Goal: Information Seeking & Learning: Learn about a topic

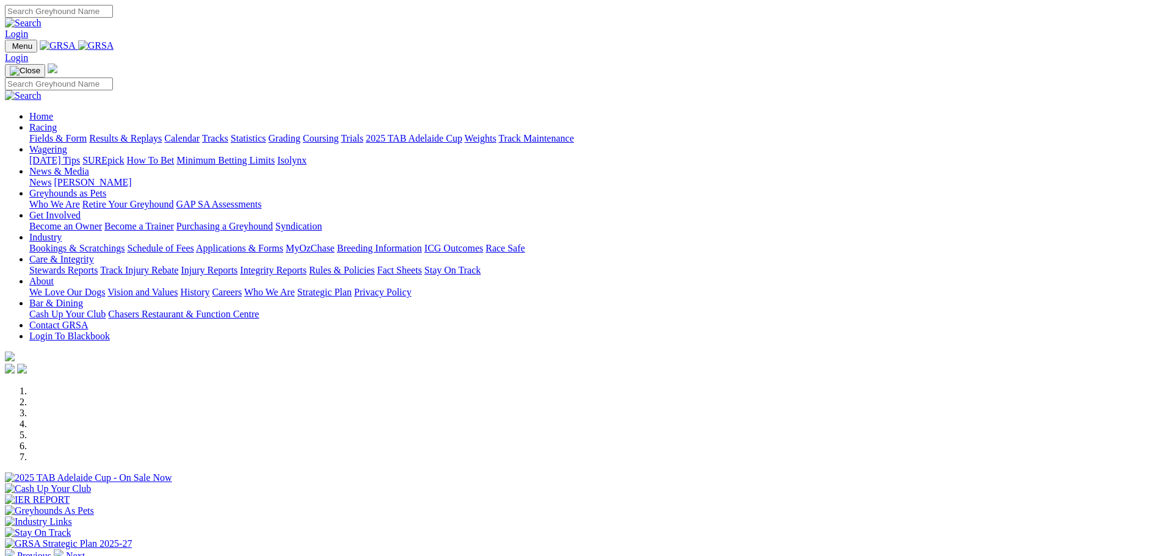
click at [162, 133] on link "Results & Replays" at bounding box center [125, 138] width 73 height 10
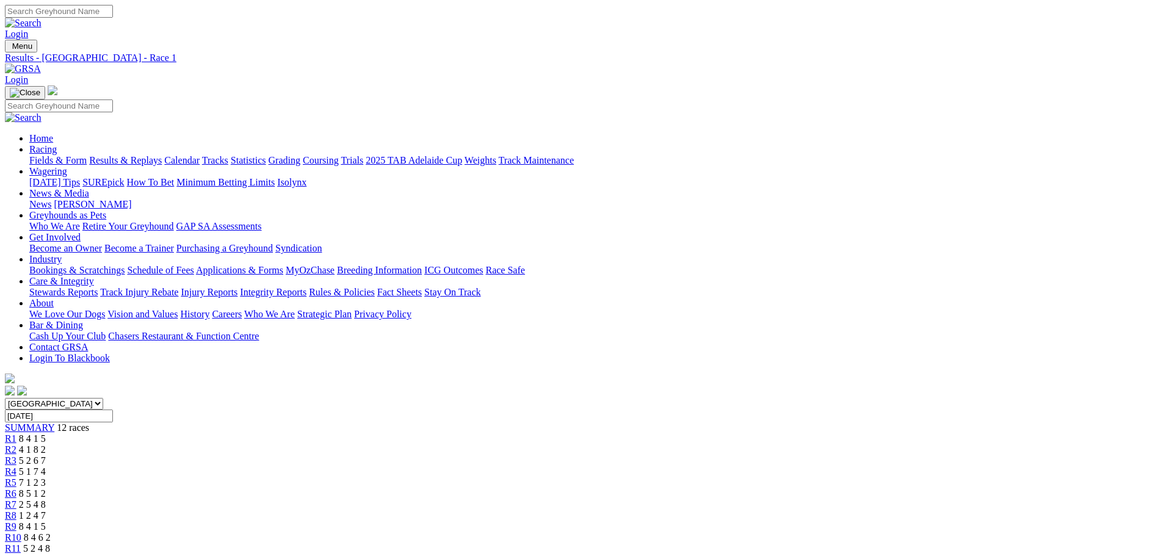
click at [46, 477] on span "7 1 2 3" at bounding box center [32, 482] width 27 height 10
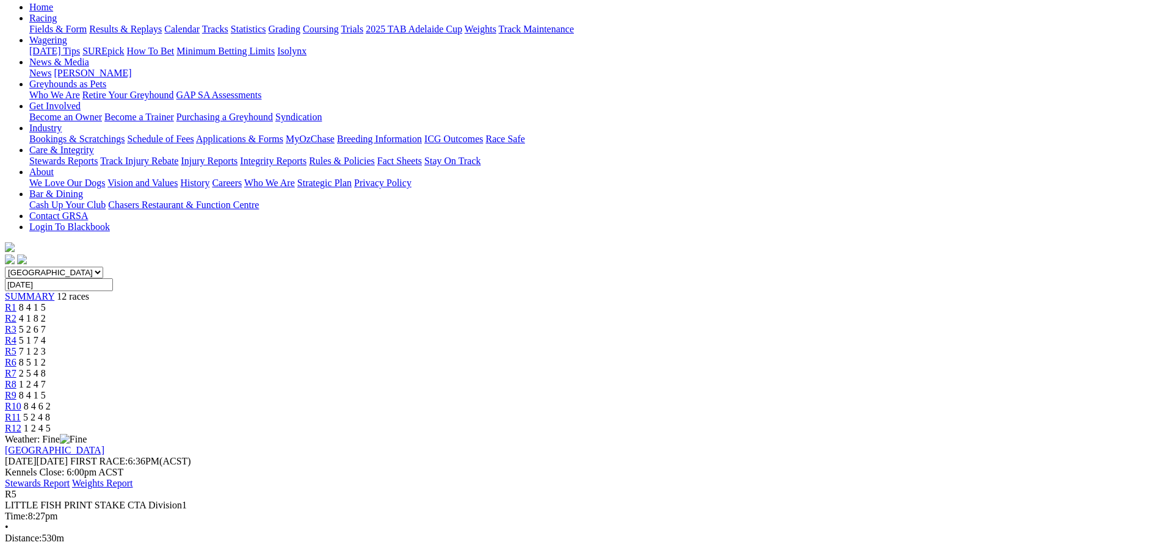
scroll to position [61, 0]
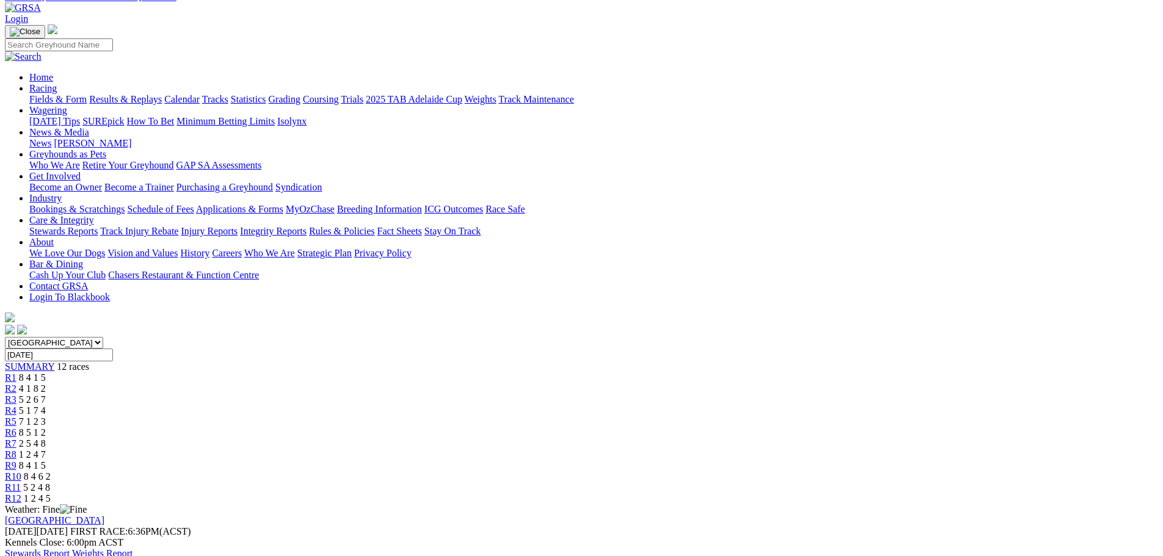
click at [16, 427] on span "R6" at bounding box center [11, 432] width 12 height 10
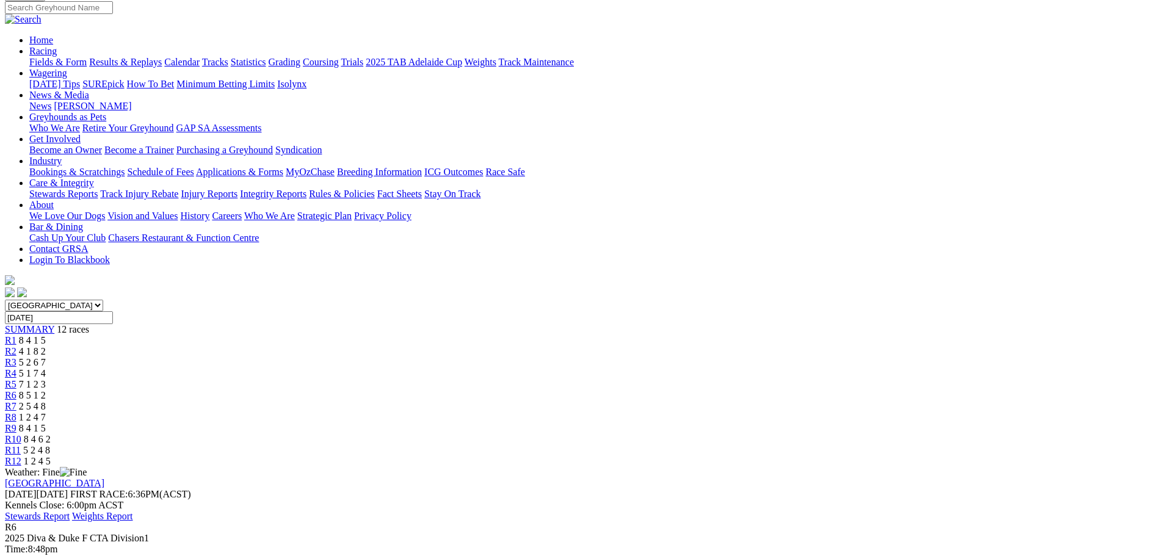
scroll to position [122, 0]
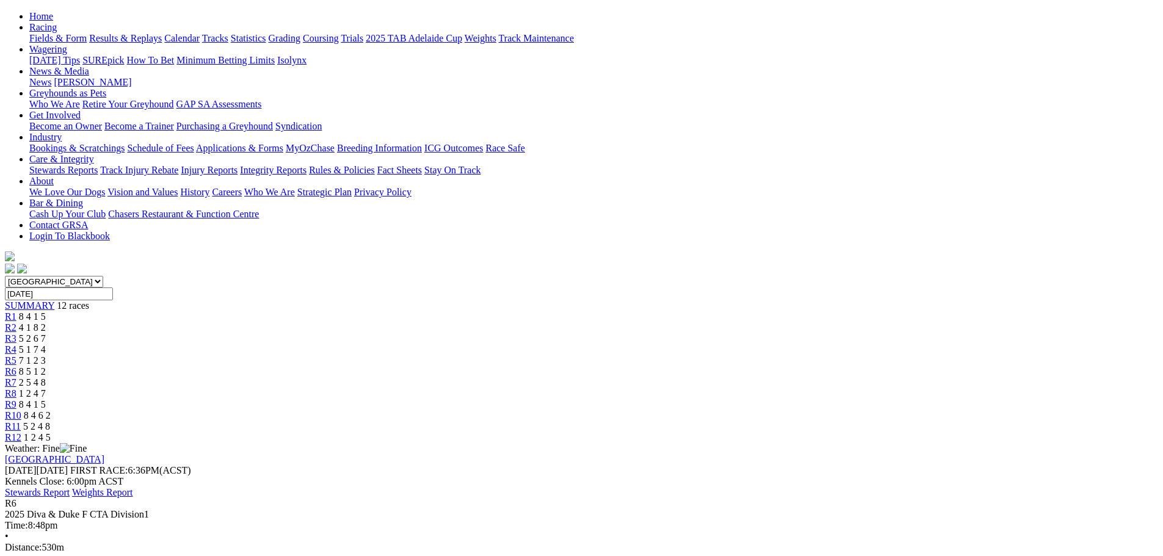
click at [46, 333] on span "5 2 6 7" at bounding box center [32, 338] width 27 height 10
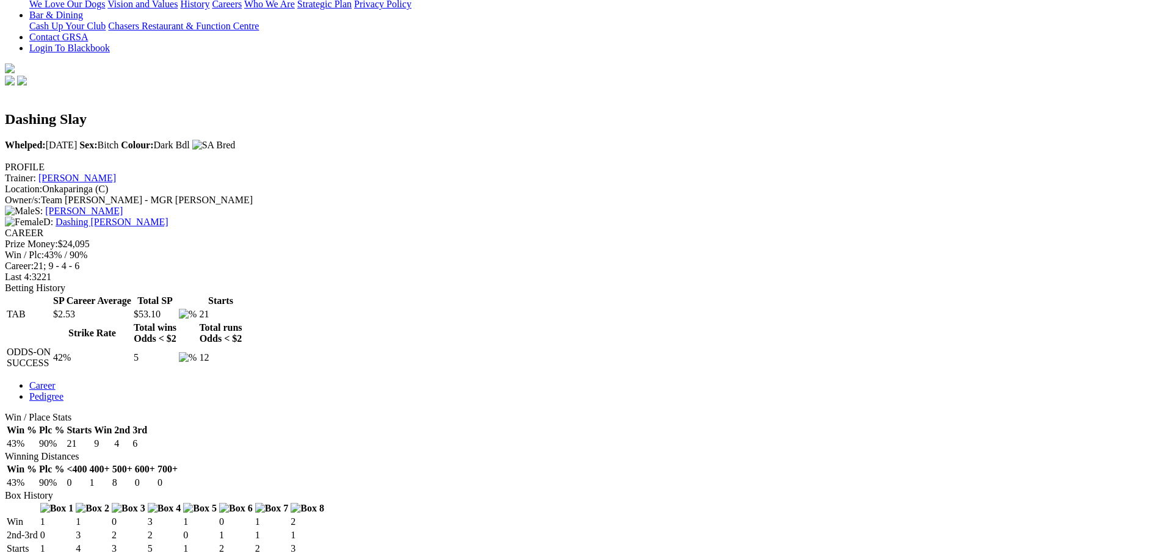
scroll to position [183, 0]
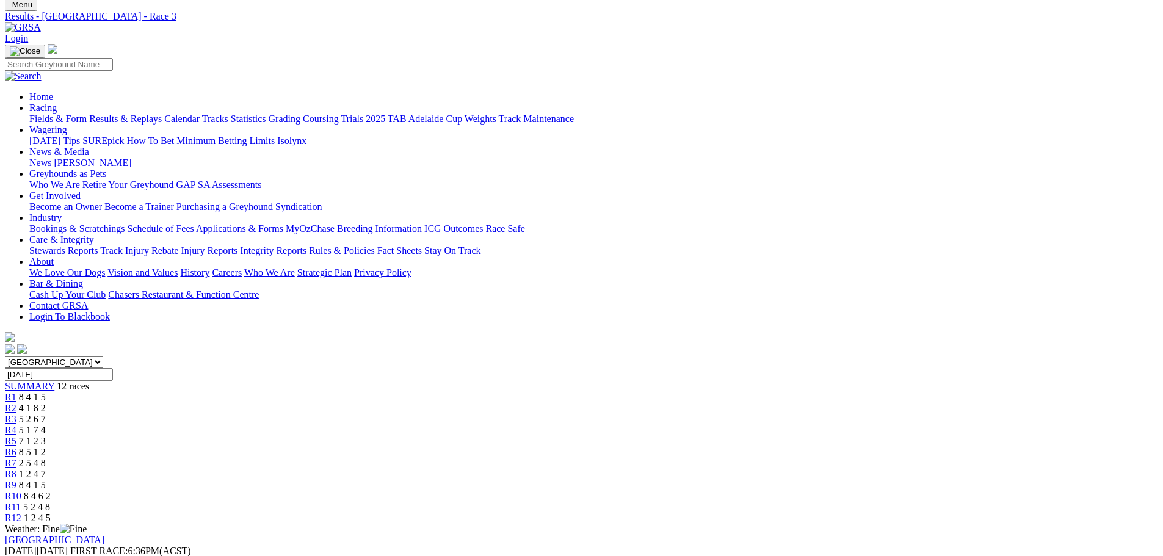
scroll to position [61, 0]
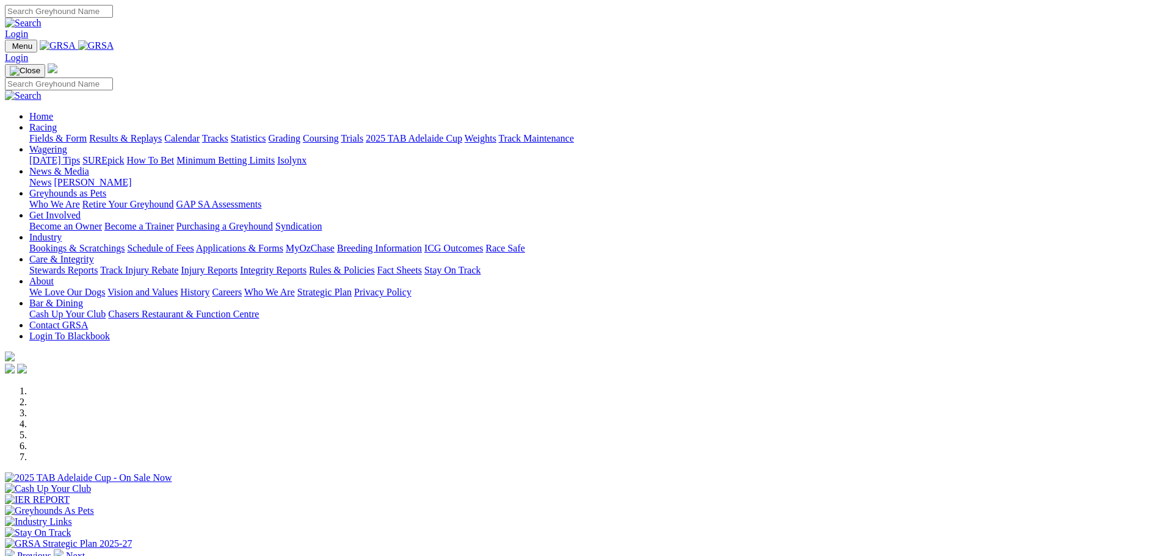
scroll to position [366, 0]
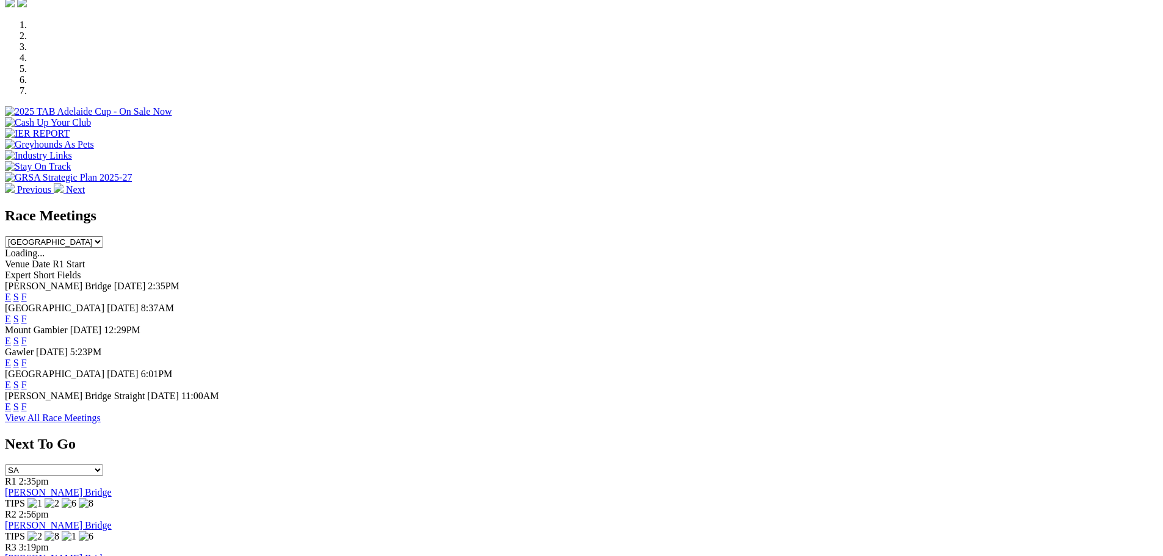
click at [27, 380] on link "F" at bounding box center [23, 385] width 5 height 10
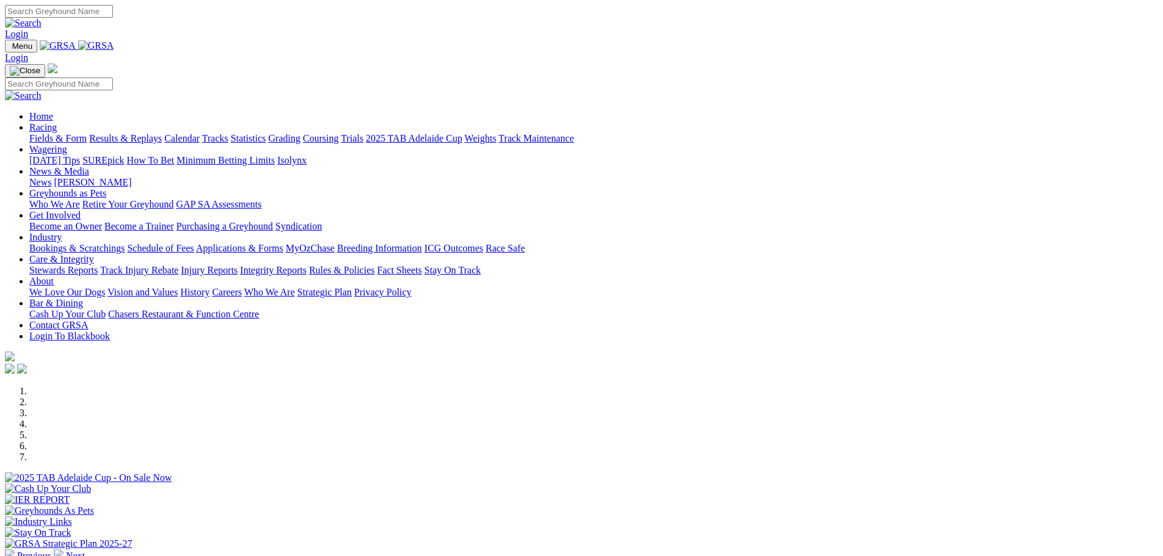
scroll to position [305, 0]
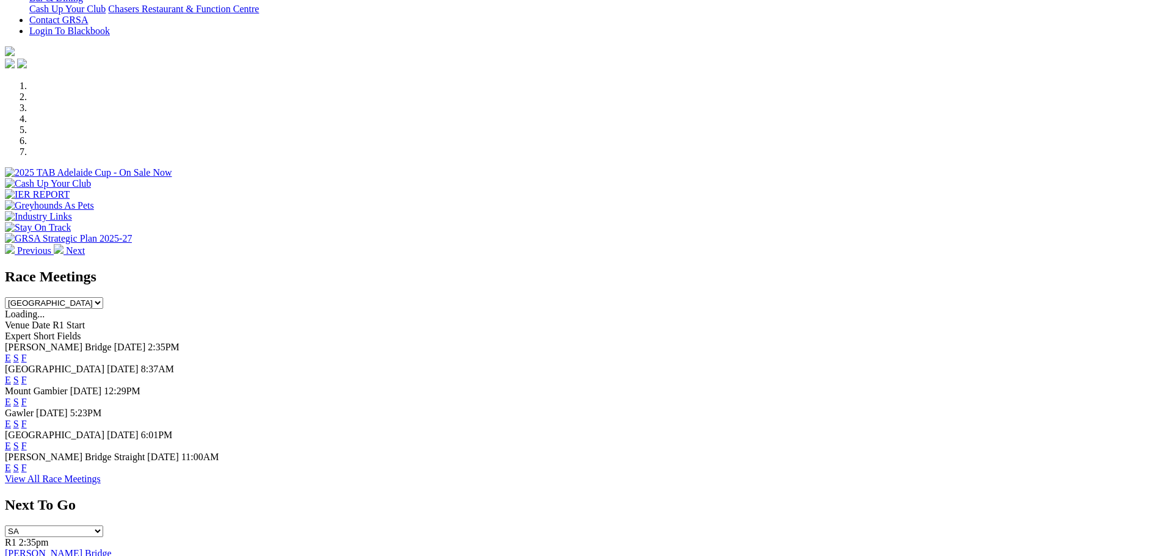
click at [11, 441] on link "E" at bounding box center [8, 446] width 6 height 10
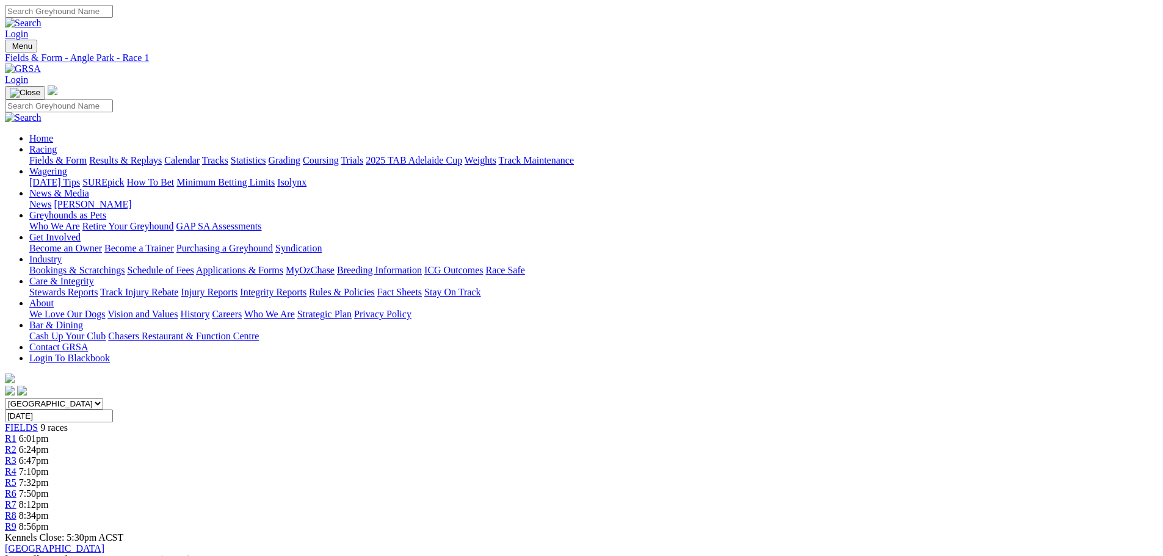
click at [49, 455] on span "6:47pm" at bounding box center [34, 460] width 30 height 10
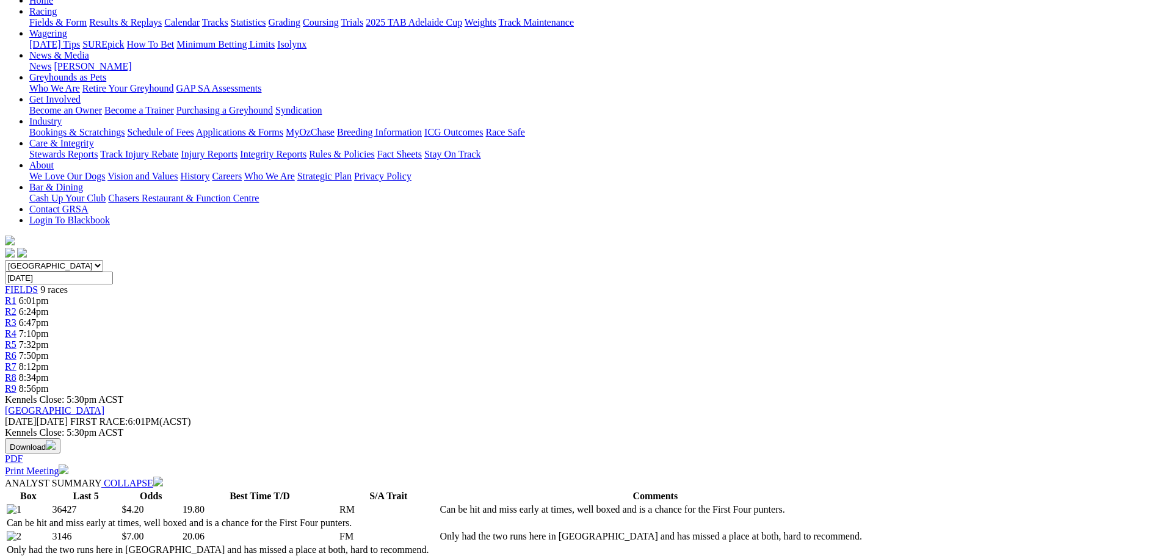
scroll to position [61, 0]
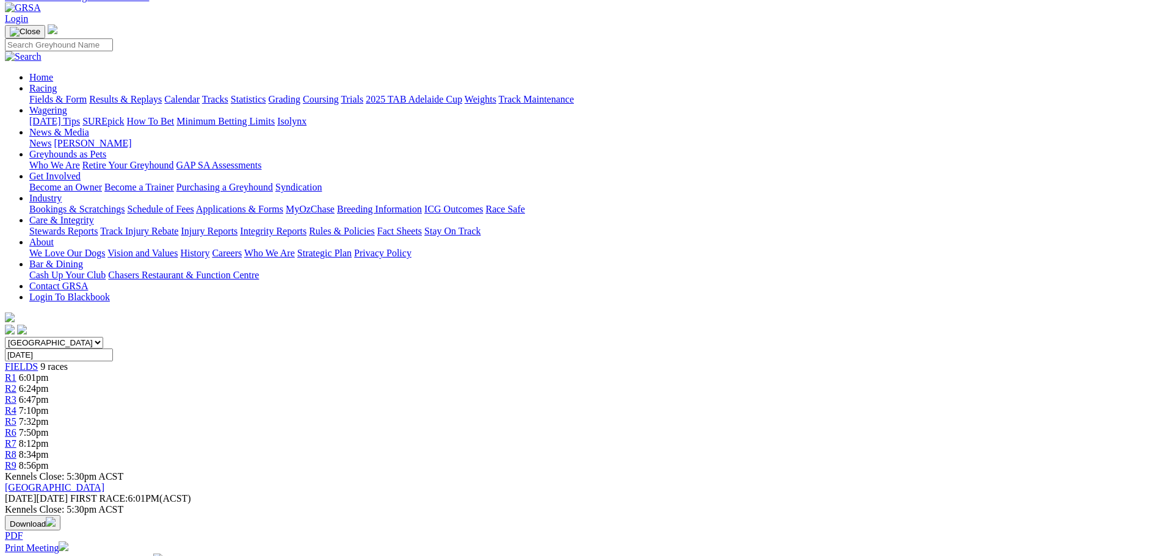
click at [16, 405] on link "R4" at bounding box center [11, 410] width 12 height 10
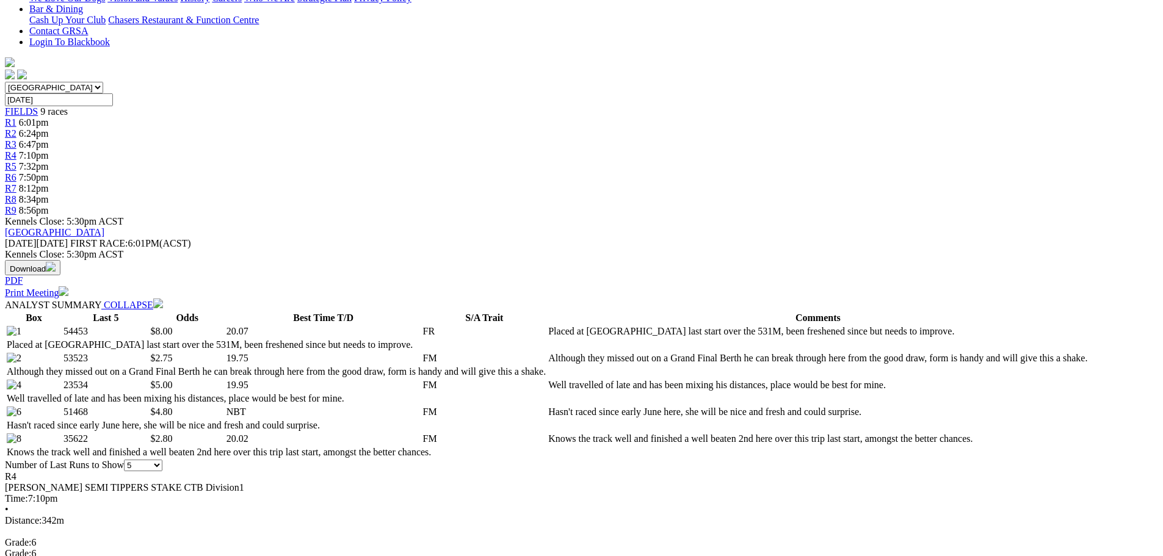
scroll to position [122, 0]
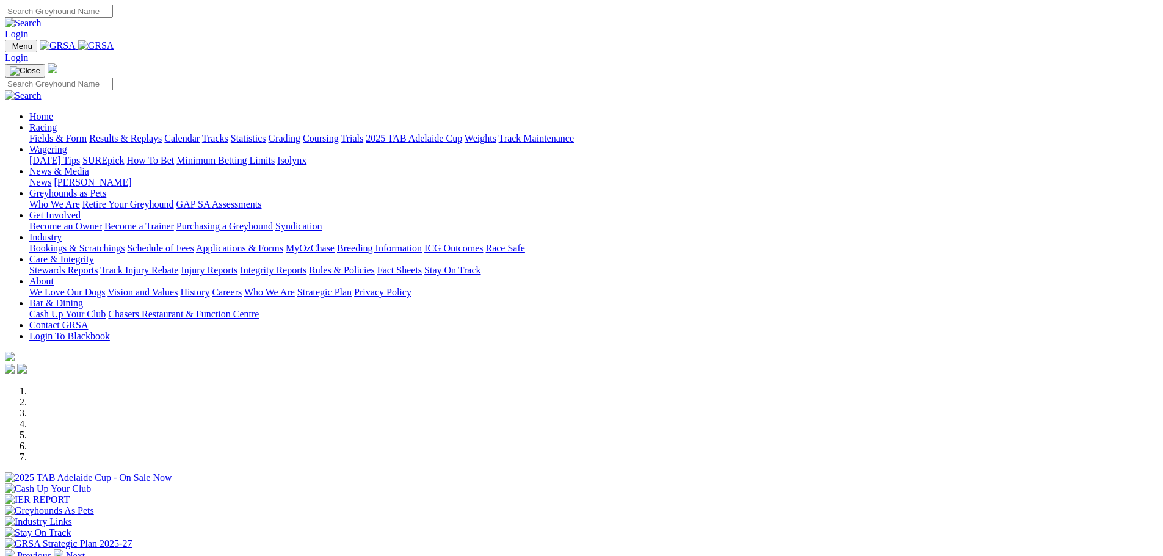
scroll to position [305, 0]
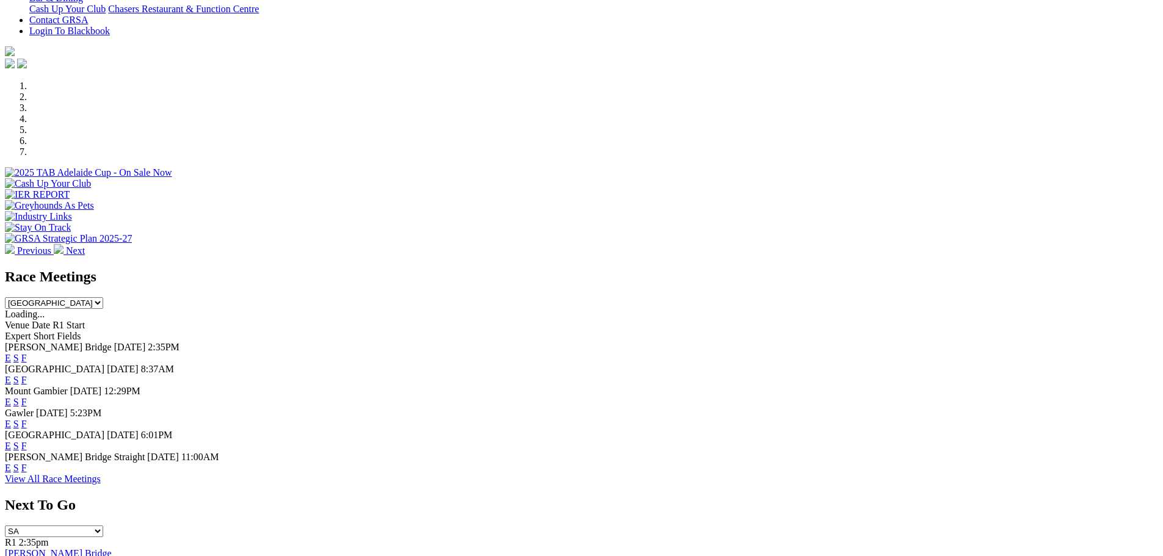
click at [27, 353] on link "F" at bounding box center [23, 358] width 5 height 10
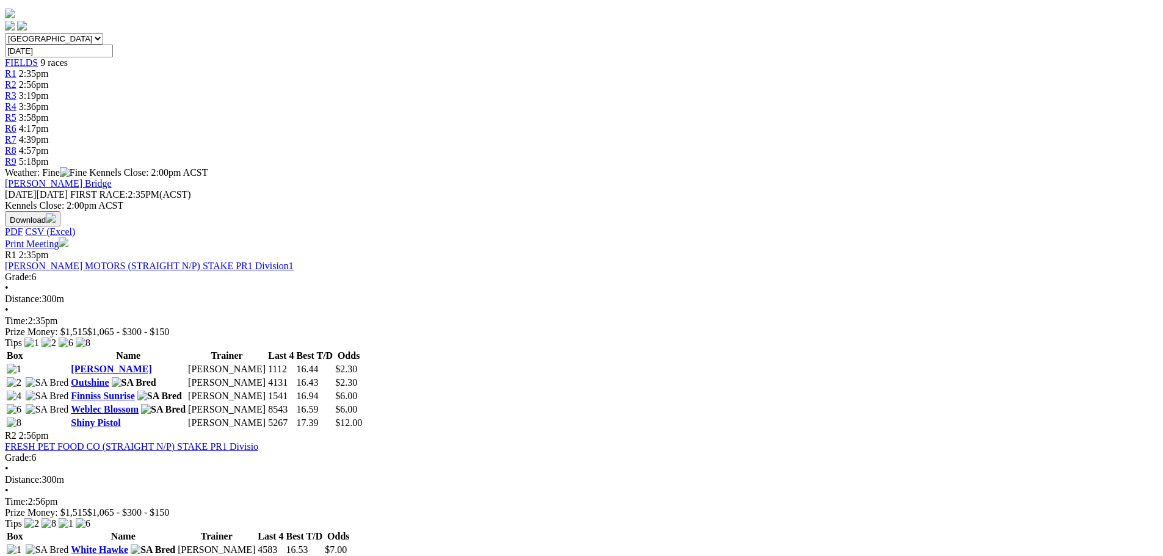
scroll to position [183, 0]
